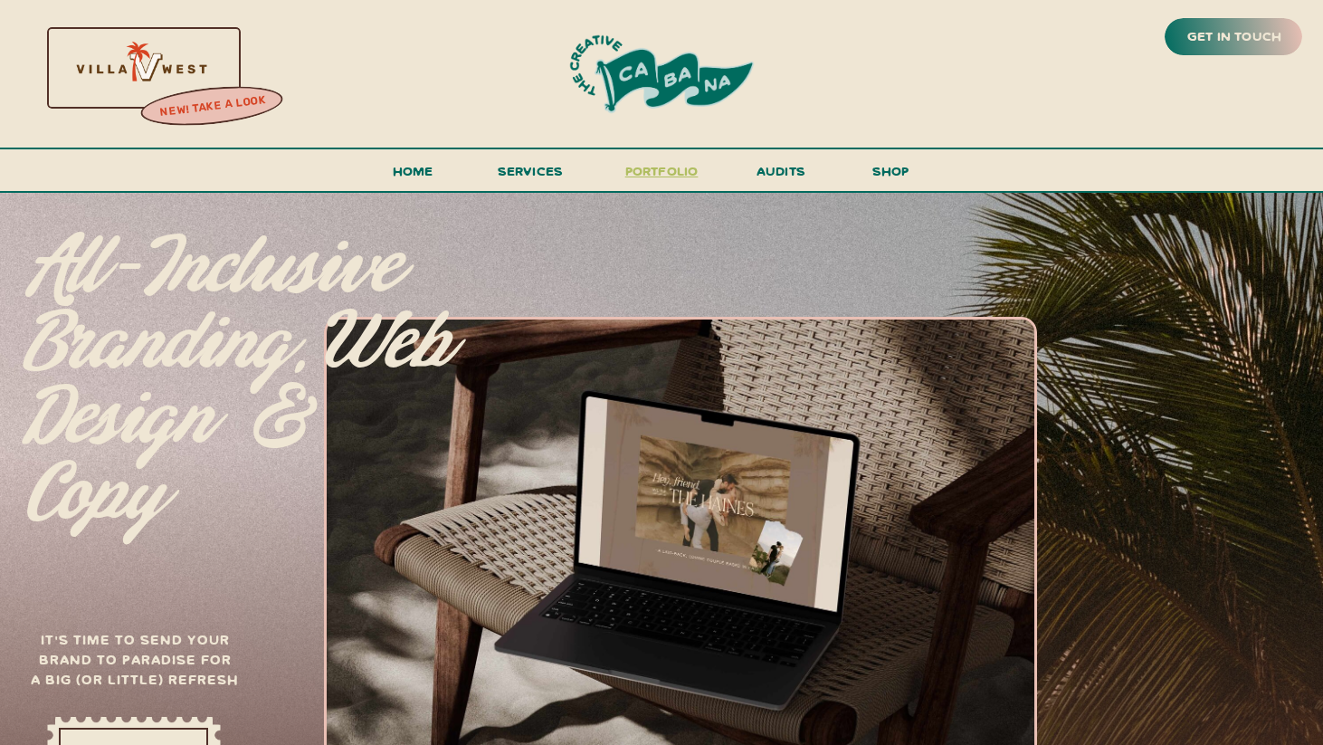
click at [649, 169] on h3 "portfolio" at bounding box center [661, 175] width 85 height 33
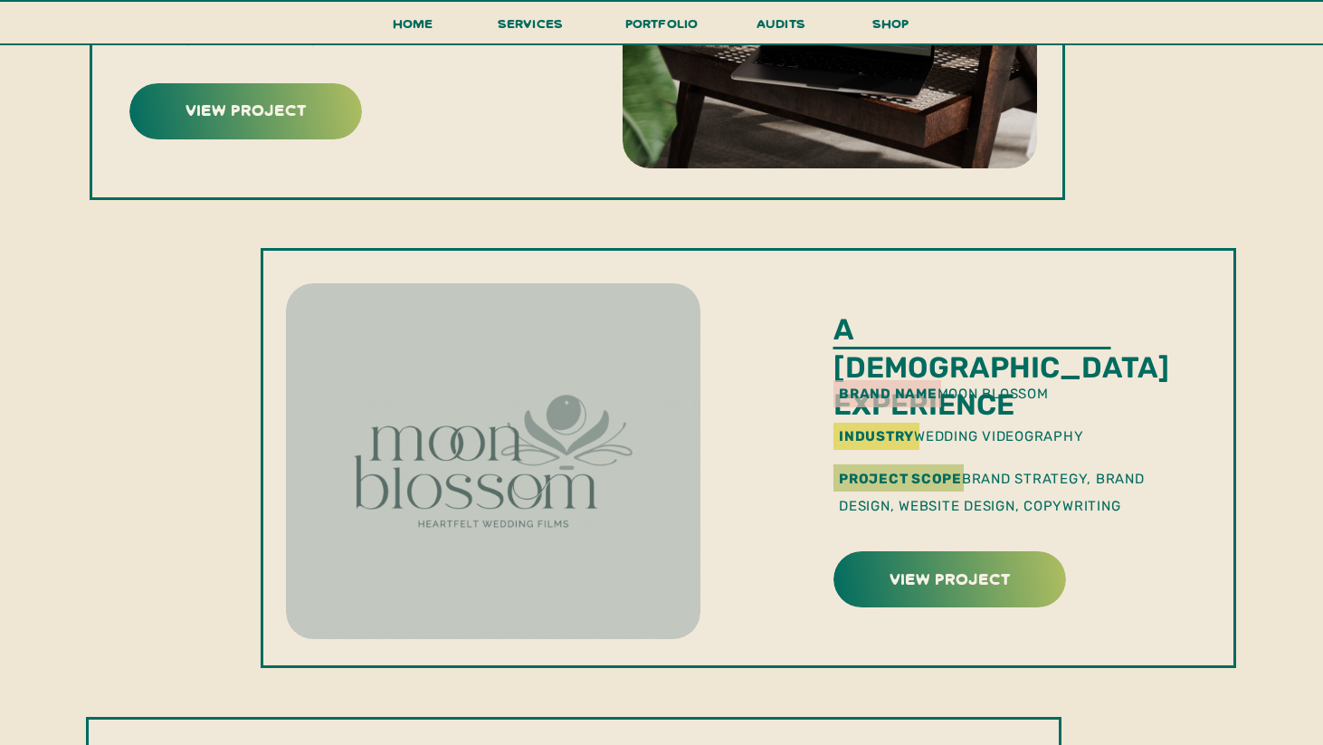
scroll to position [450, 0]
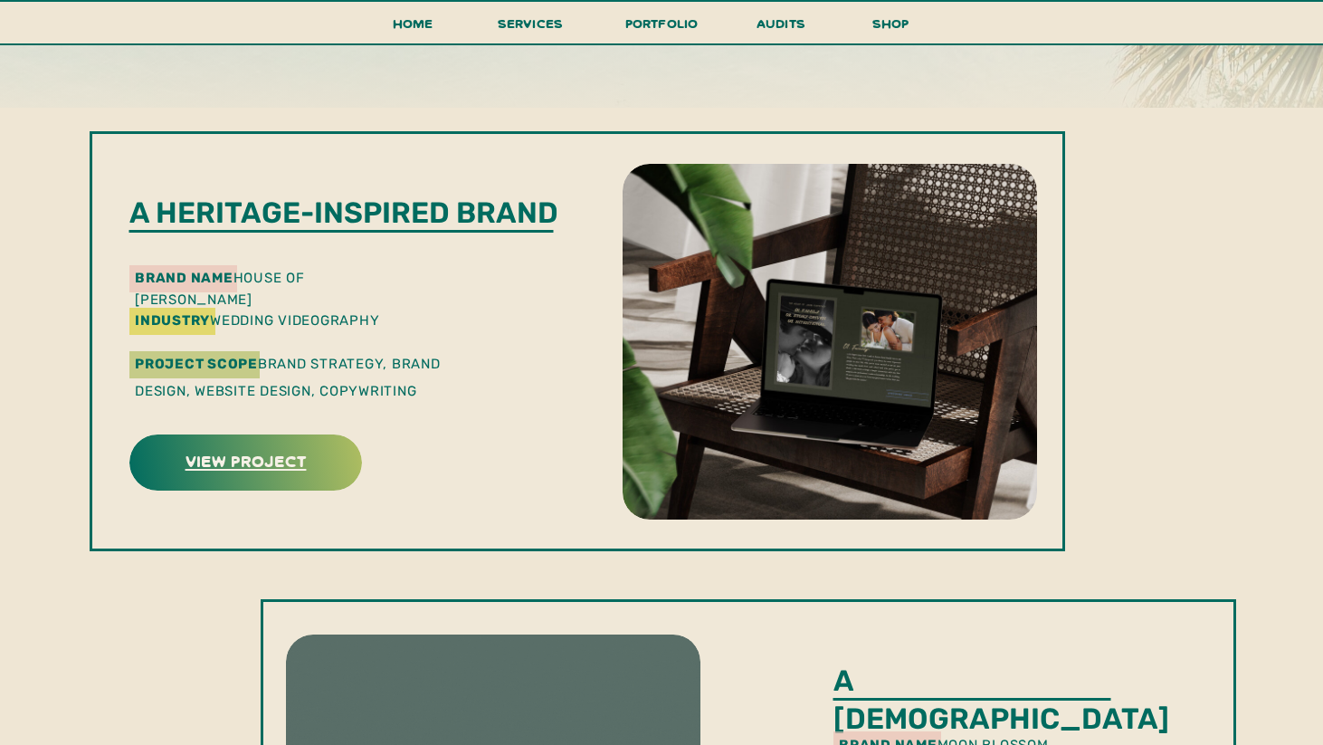
click at [262, 473] on h3 "view project" at bounding box center [245, 460] width 227 height 28
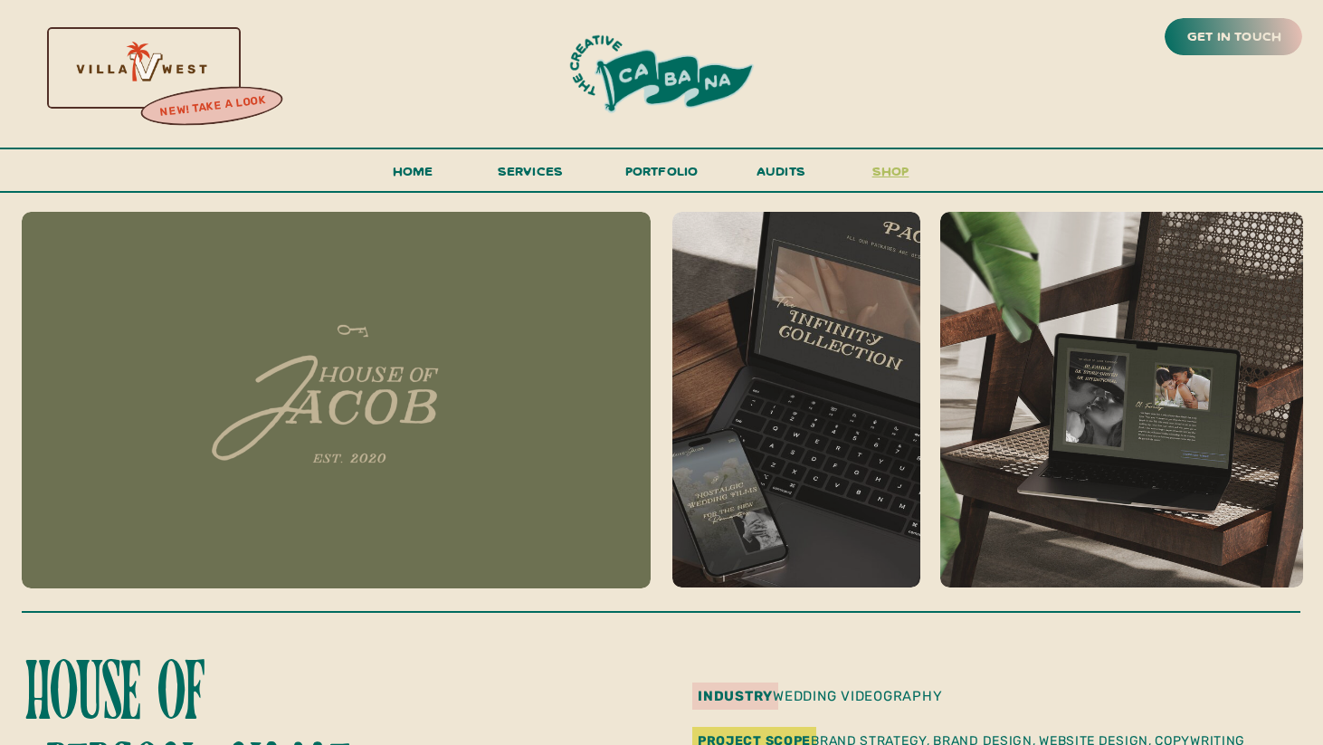
click at [901, 175] on h3 "shop" at bounding box center [890, 175] width 87 height 32
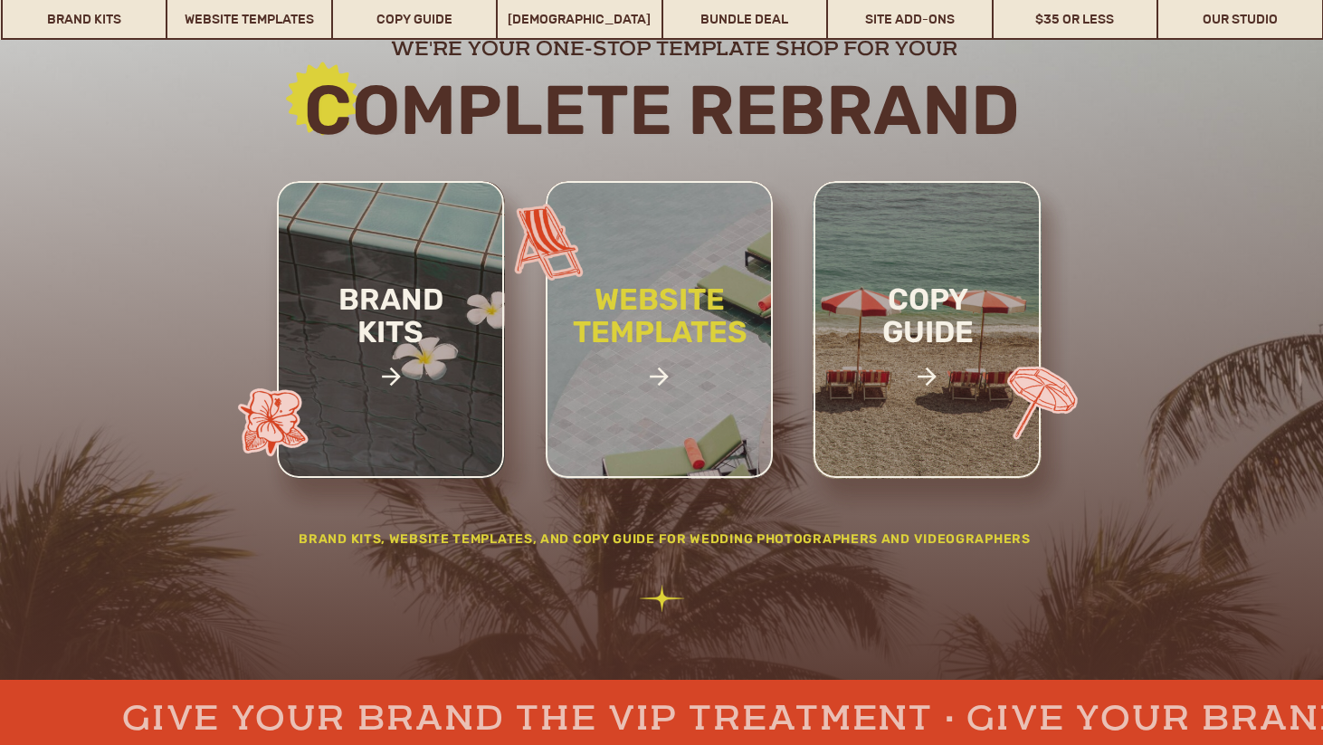
click at [731, 338] on h2 "website templates" at bounding box center [659, 335] width 237 height 104
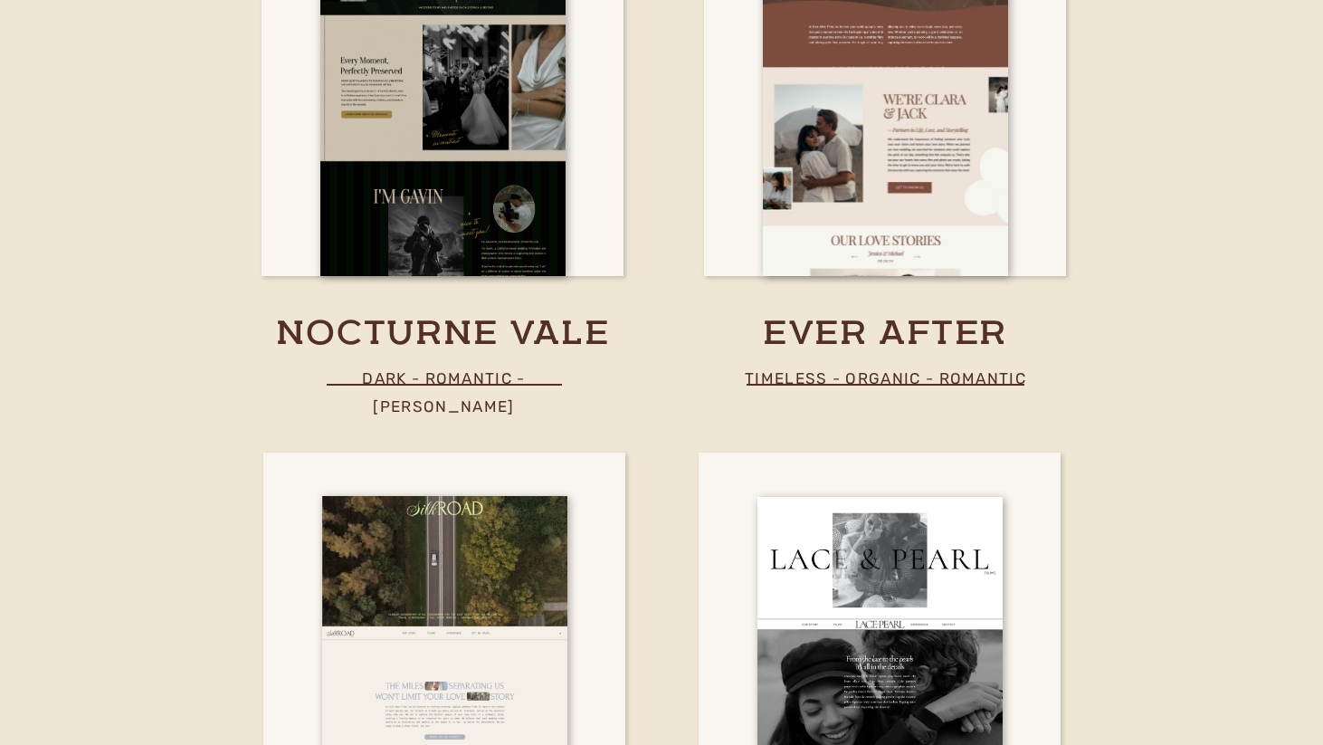
scroll to position [6689, 0]
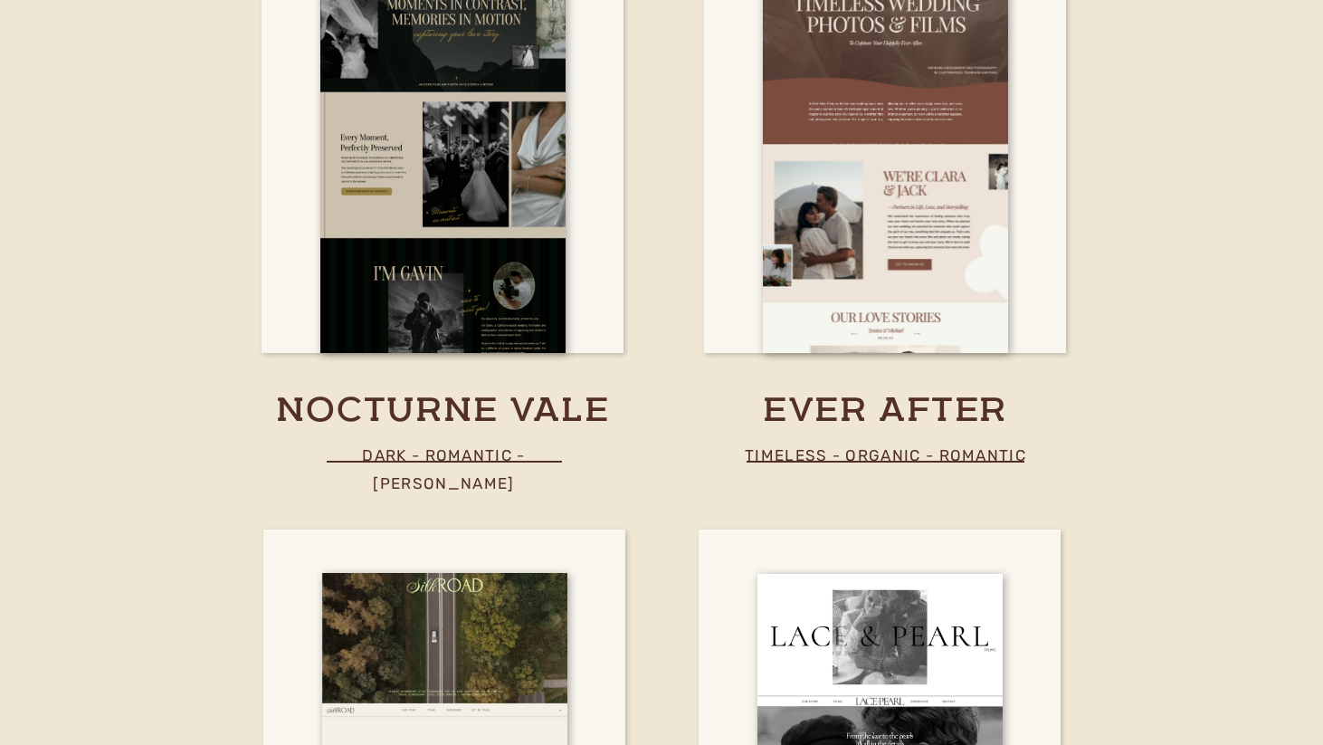
click at [806, 402] on h3 "ever after" at bounding box center [885, 411] width 480 height 45
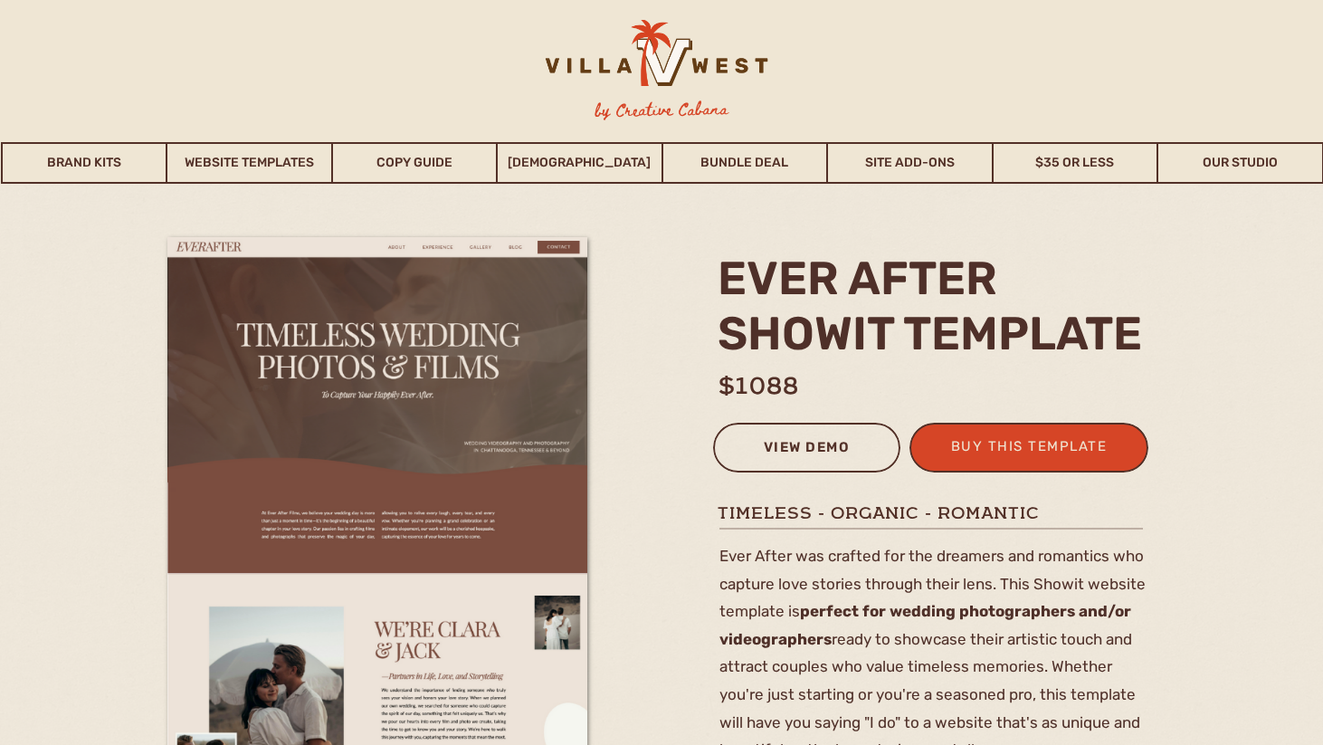
click at [797, 451] on div "view demo" at bounding box center [807, 450] width 164 height 30
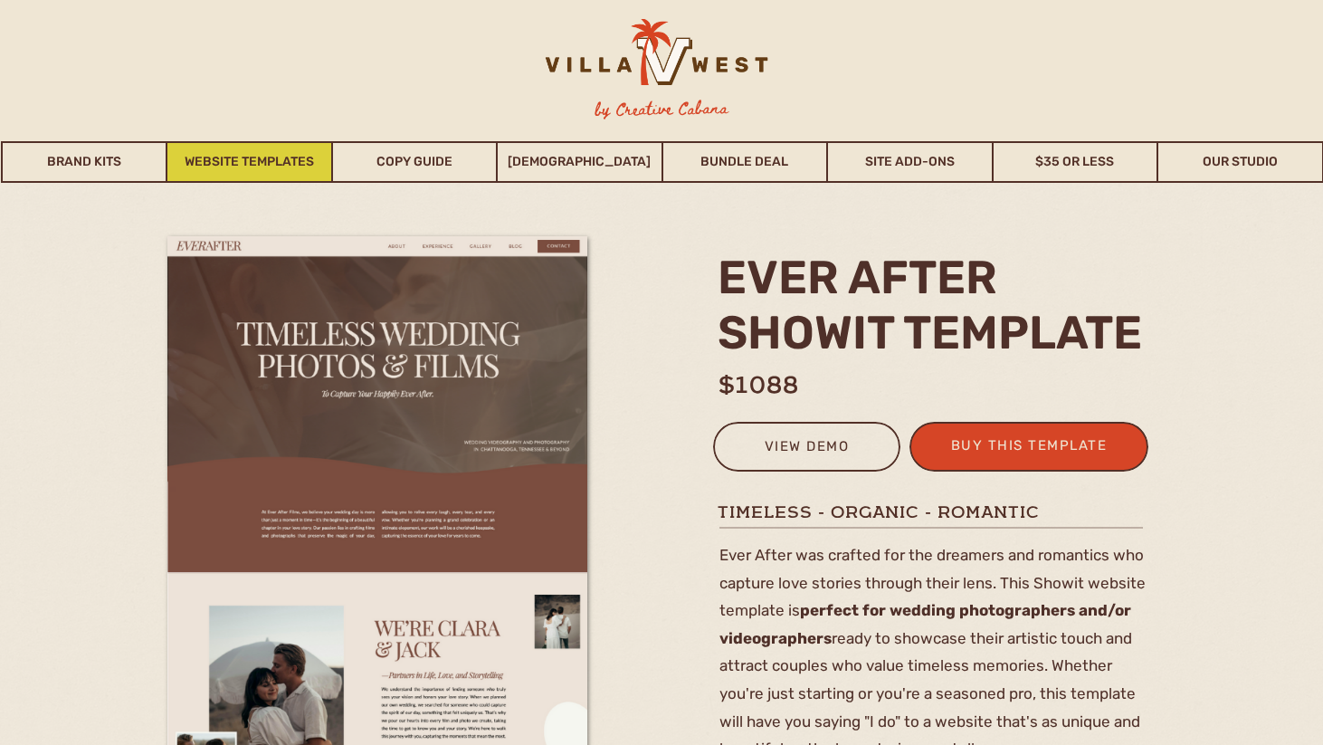
click at [293, 162] on link "Website Templates" at bounding box center [249, 162] width 164 height 42
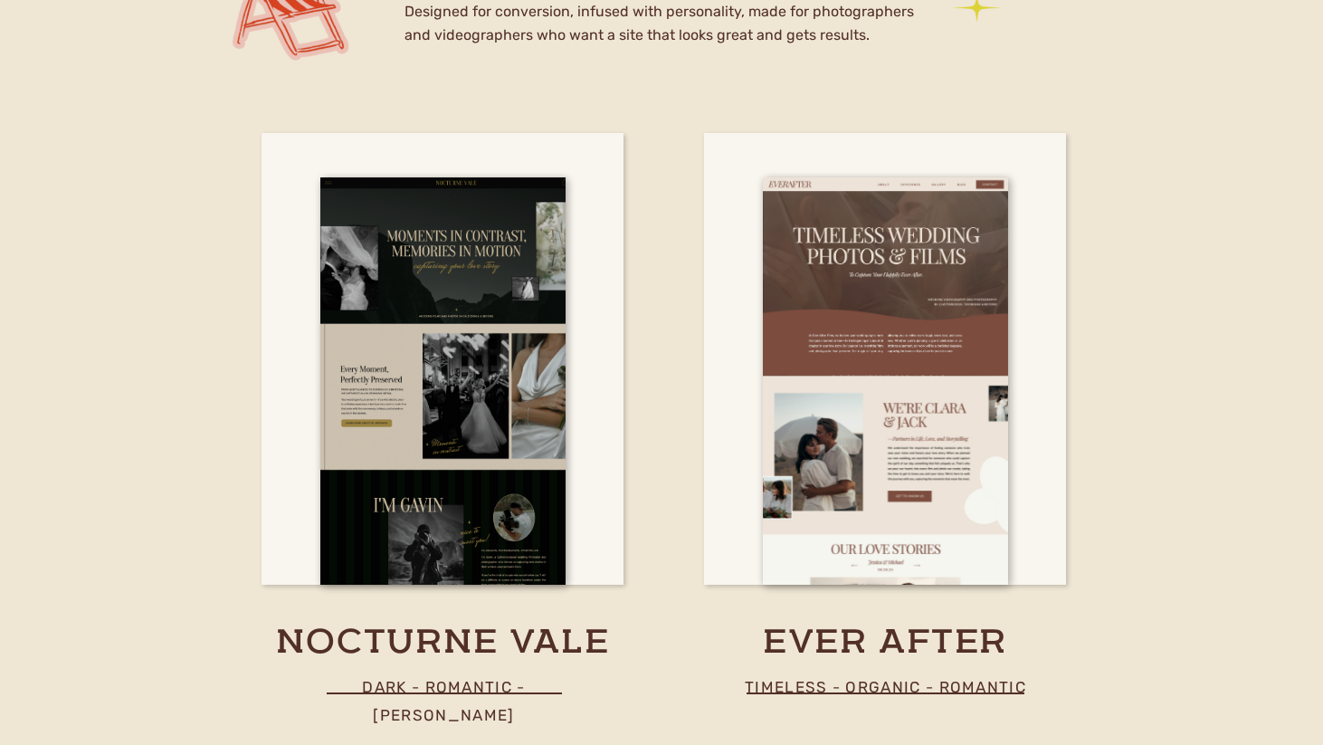
scroll to position [6463, 0]
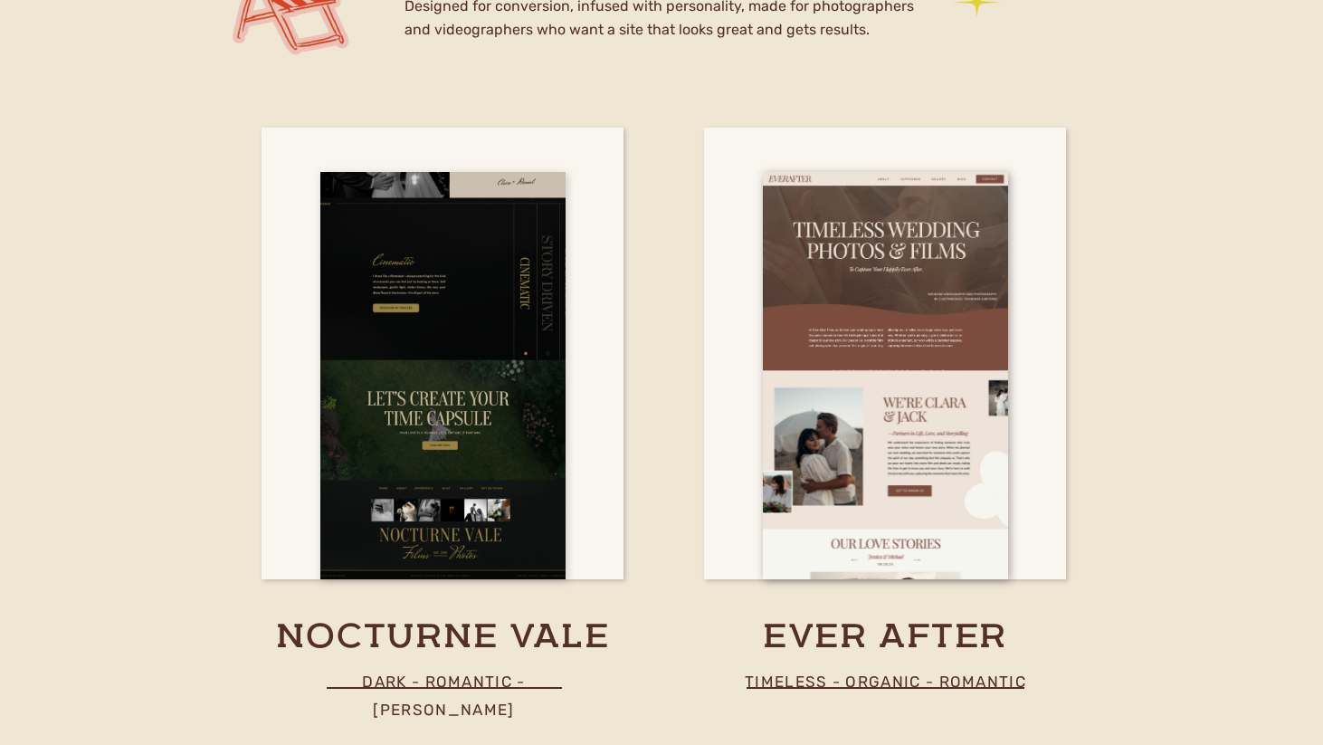
click at [393, 517] on div at bounding box center [442, 375] width 245 height 407
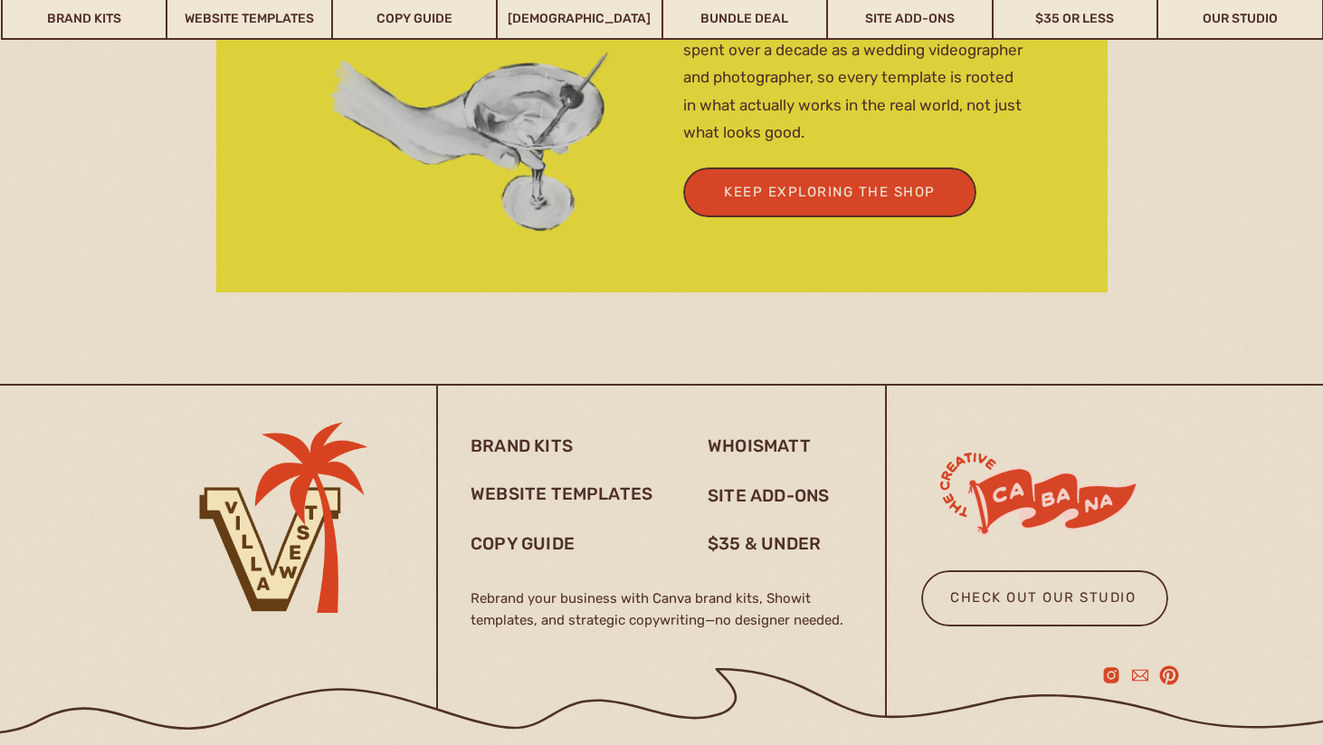
scroll to position [6336, 0]
